Goal: Information Seeking & Learning: Learn about a topic

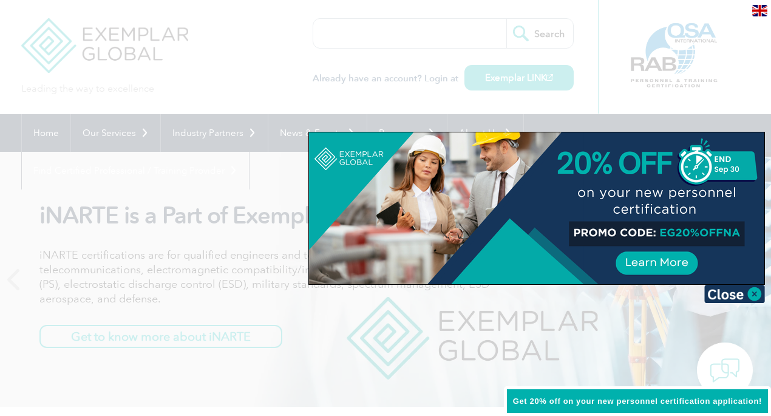
click at [751, 290] on img at bounding box center [734, 294] width 61 height 18
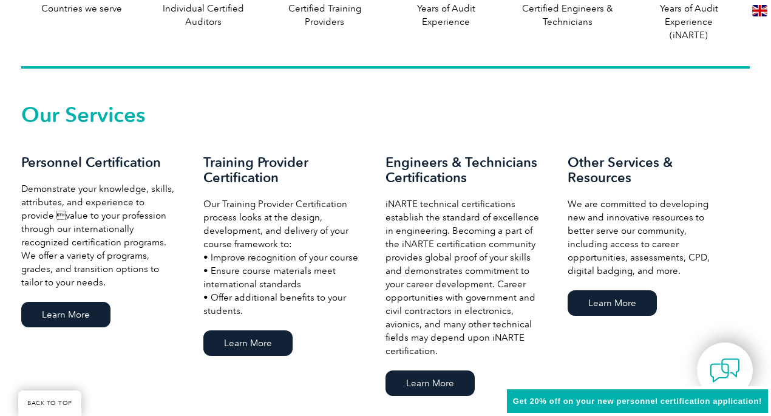
scroll to position [789, 0]
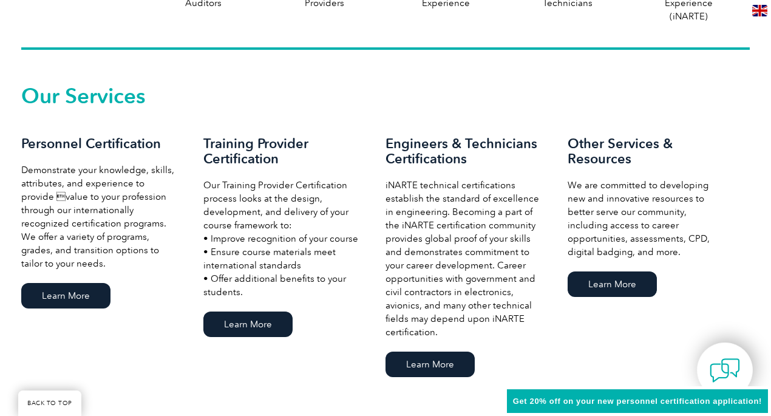
click at [255, 319] on link "Learn More" at bounding box center [247, 323] width 89 height 25
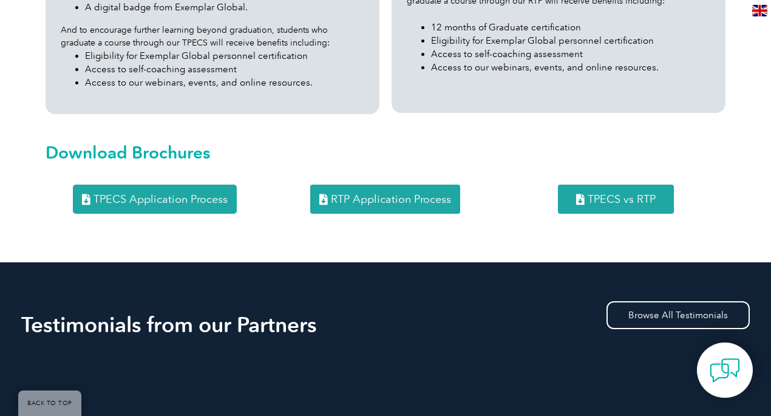
scroll to position [1396, 0]
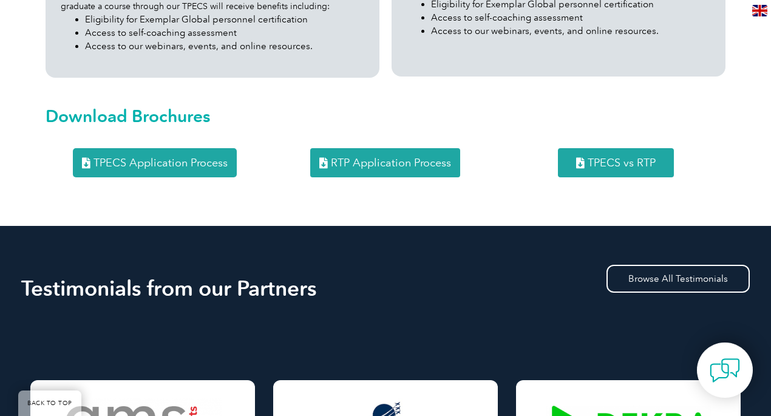
click at [602, 157] on span "TPECS vs RTP" at bounding box center [622, 162] width 68 height 11
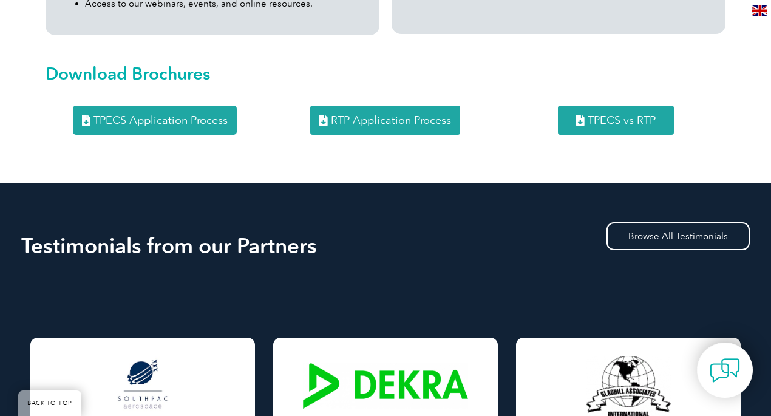
scroll to position [1457, 0]
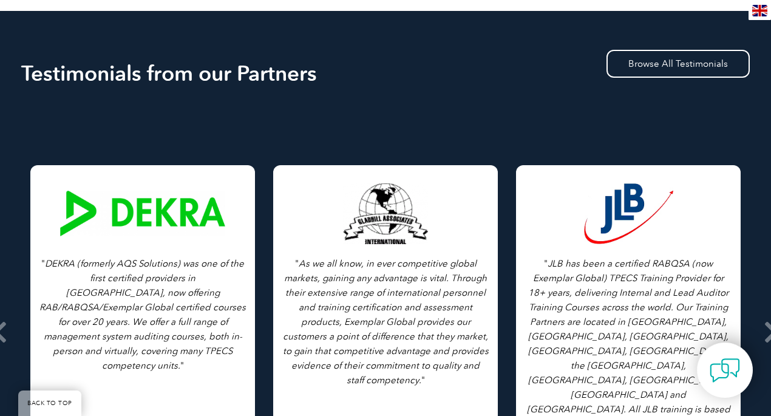
scroll to position [1639, 0]
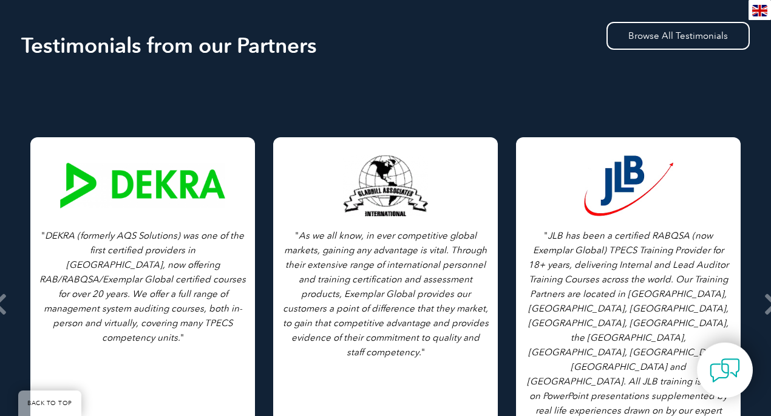
click at [4, 304] on icon at bounding box center [-1, 304] width 15 height 0
click at [0, 304] on icon at bounding box center [-1, 304] width 15 height 0
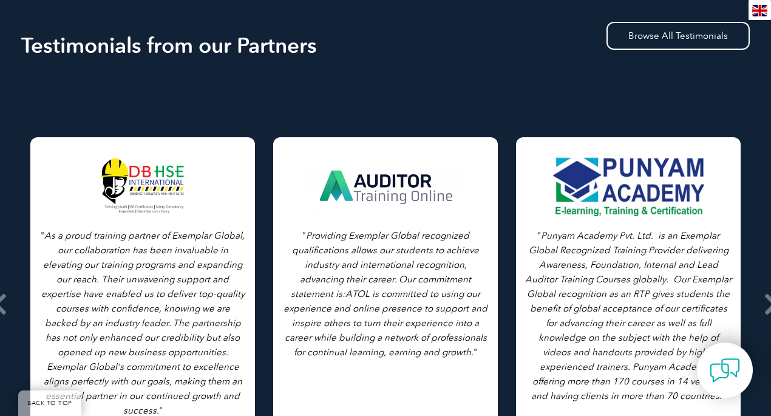
click at [769, 304] on icon at bounding box center [771, 304] width 15 height 0
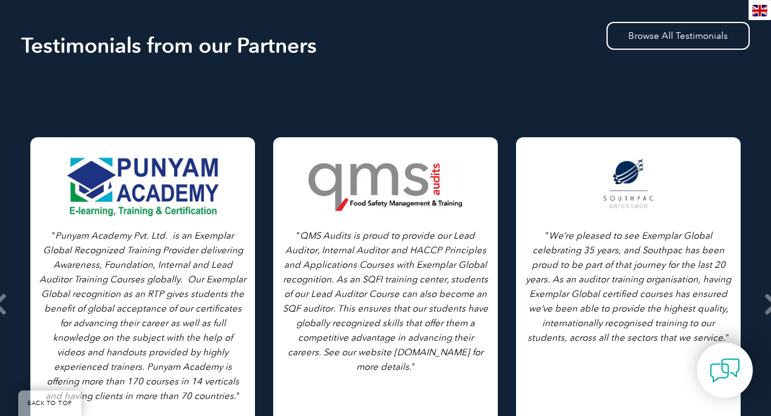
click at [770, 304] on icon at bounding box center [771, 304] width 15 height 0
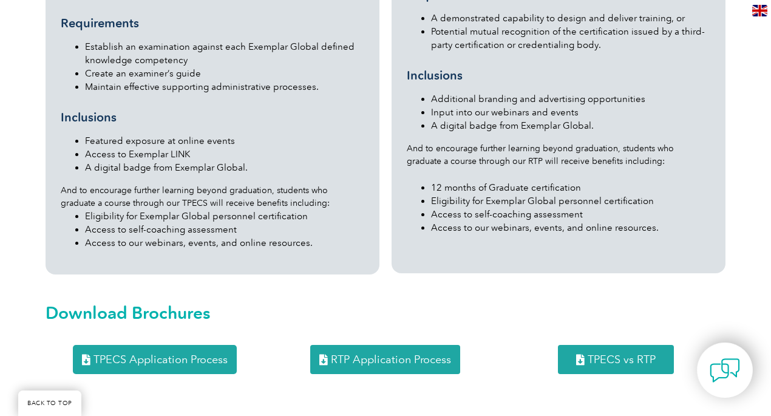
scroll to position [1214, 0]
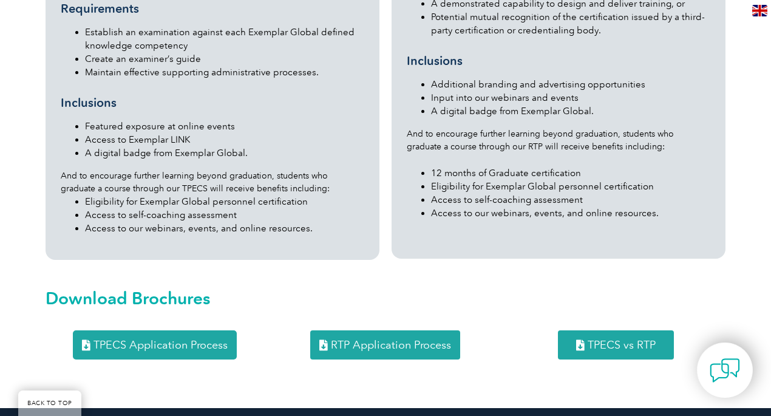
click at [143, 339] on span "TPECS Application Process" at bounding box center [160, 344] width 134 height 11
